Goal: Navigation & Orientation: Understand site structure

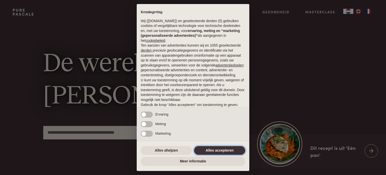
click at [218, 150] on button "Alles accepteren" at bounding box center [219, 150] width 51 height 9
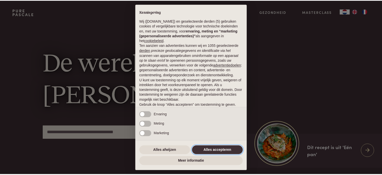
scroll to position [27, 0]
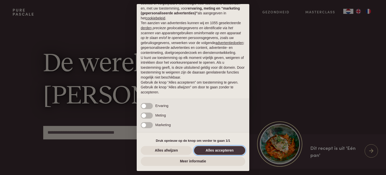
click at [217, 150] on button "Alles accepteren" at bounding box center [219, 150] width 51 height 9
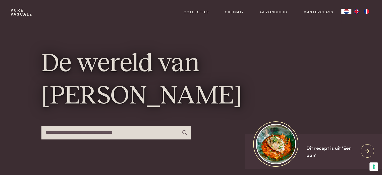
click at [325, 85] on h1 "De wereld van Pascale Naessens" at bounding box center [191, 80] width 300 height 64
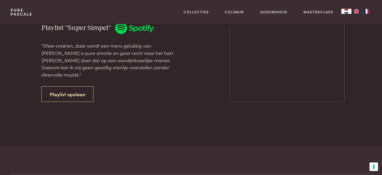
scroll to position [1337, 0]
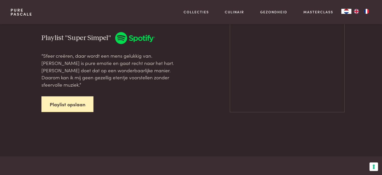
click at [64, 103] on link "Playlist opslaan" at bounding box center [67, 104] width 52 height 16
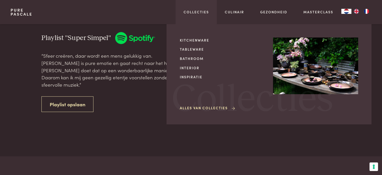
click at [200, 15] on div "Collecties Kitchenware Tableware Bathroom Interior Inspiratie Alles van Collect…" at bounding box center [196, 12] width 41 height 24
click at [200, 11] on link "Collecties" at bounding box center [196, 11] width 25 height 5
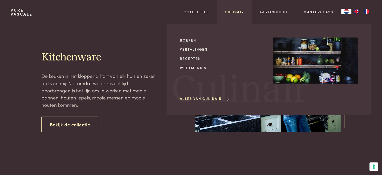
click at [226, 14] on link "Culinair" at bounding box center [234, 11] width 19 height 5
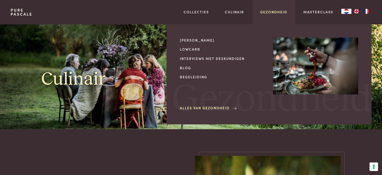
click at [278, 13] on link "Gezondheid" at bounding box center [273, 11] width 27 height 5
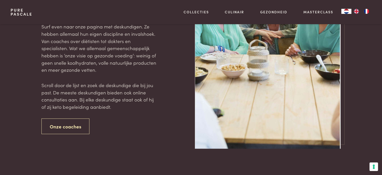
scroll to position [975, 0]
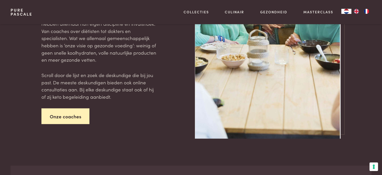
click at [59, 117] on link "Onze coaches" at bounding box center [65, 116] width 48 height 16
